Goal: Communication & Community: Answer question/provide support

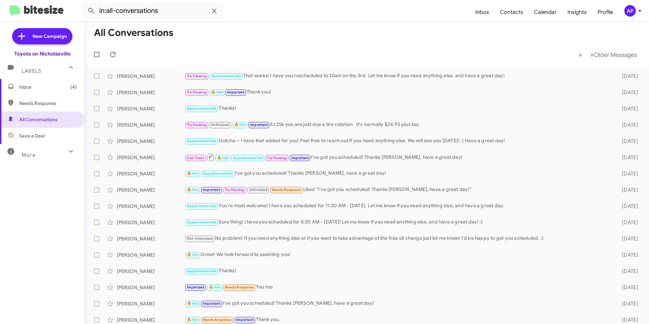
click at [23, 88] on span "Inbox (4)" at bounding box center [47, 87] width 57 height 7
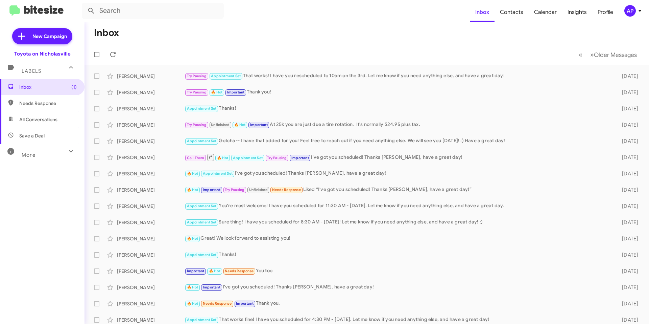
click at [57, 122] on span "All Conversations" at bounding box center [38, 119] width 38 height 7
type input "in:all-conversations"
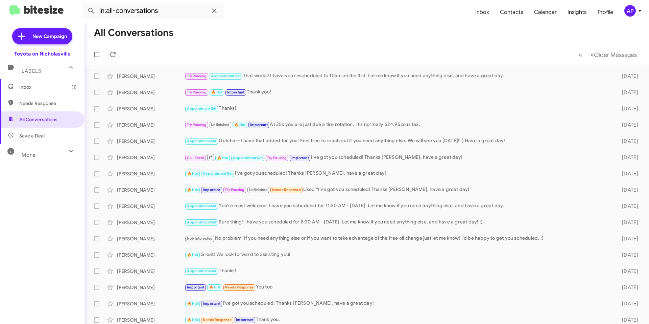
click at [40, 90] on span "Inbox (1)" at bounding box center [42, 87] width 85 height 16
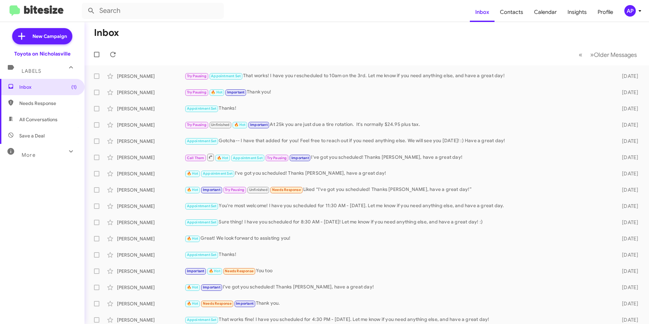
click at [34, 212] on div "Inbox (1) Needs Response All Conversations Save a Deal More Important 🔥 Hot App…" at bounding box center [42, 176] width 85 height 194
